Goal: Task Accomplishment & Management: Use online tool/utility

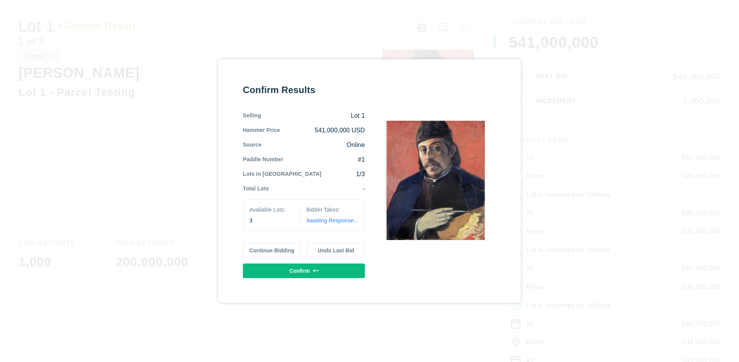
click at [272, 250] on button "Continue Bidding" at bounding box center [272, 250] width 58 height 15
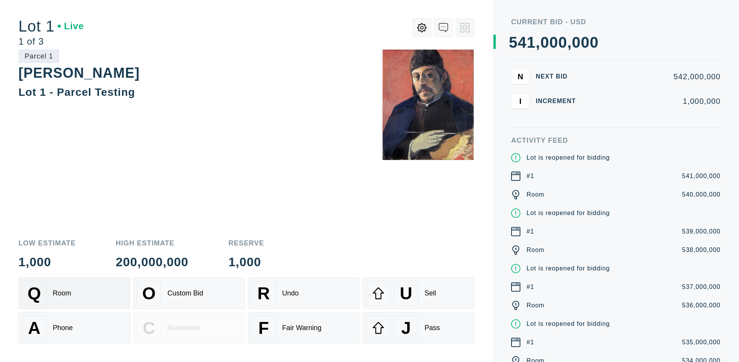
click at [74, 293] on div "Q Room" at bounding box center [74, 293] width 105 height 25
